Goal: Task Accomplishment & Management: Use online tool/utility

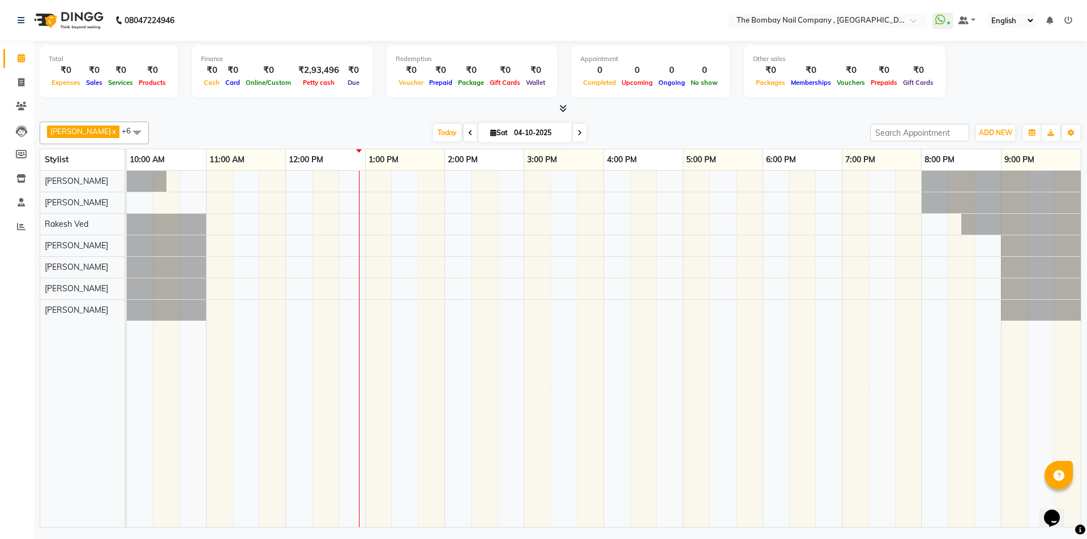
click at [577, 135] on icon at bounding box center [579, 133] width 5 height 7
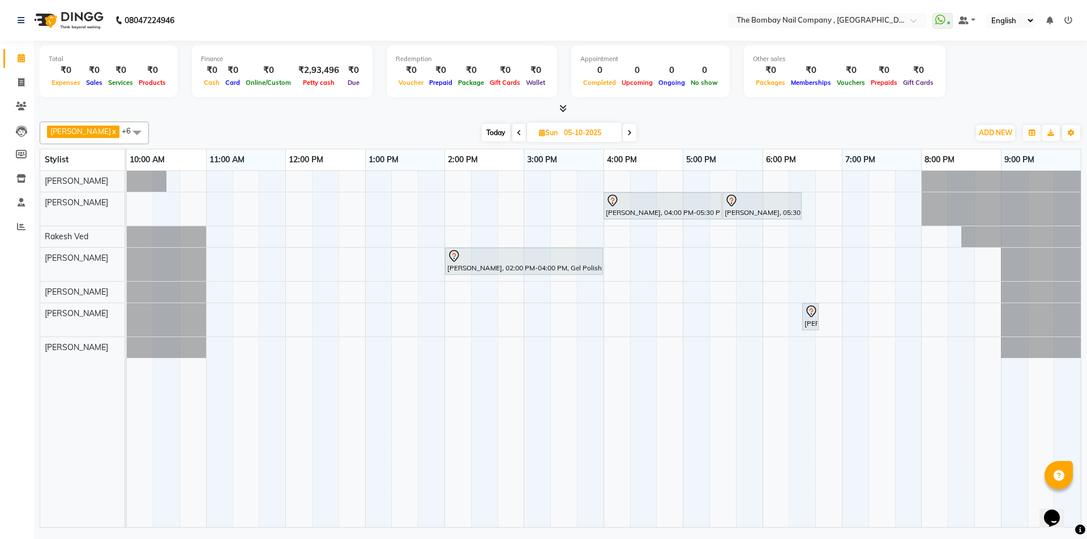
click at [512, 126] on span at bounding box center [519, 133] width 14 height 18
type input "04-10-2025"
